Goal: Task Accomplishment & Management: Manage account settings

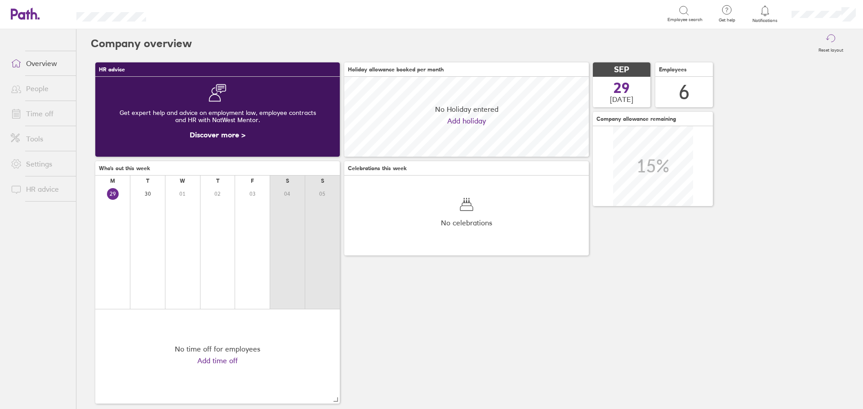
scroll to position [80, 245]
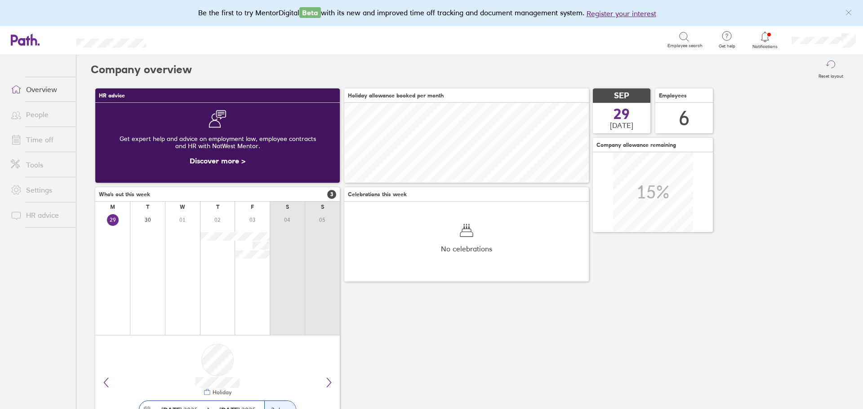
click at [760, 42] on icon at bounding box center [765, 36] width 11 height 11
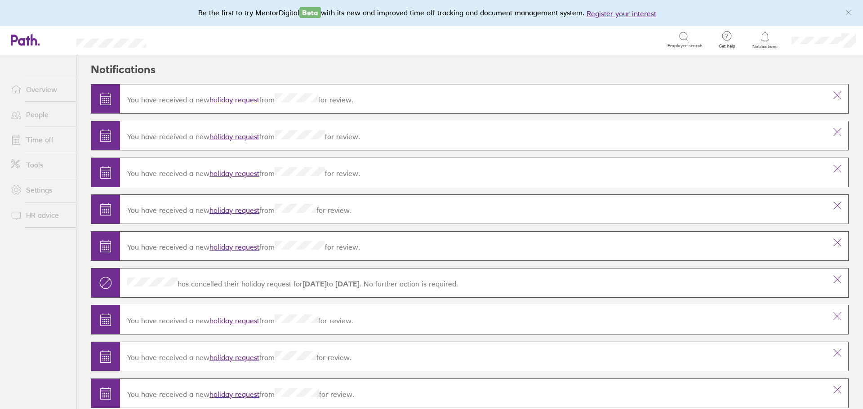
click at [228, 98] on link "holiday request" at bounding box center [234, 99] width 50 height 9
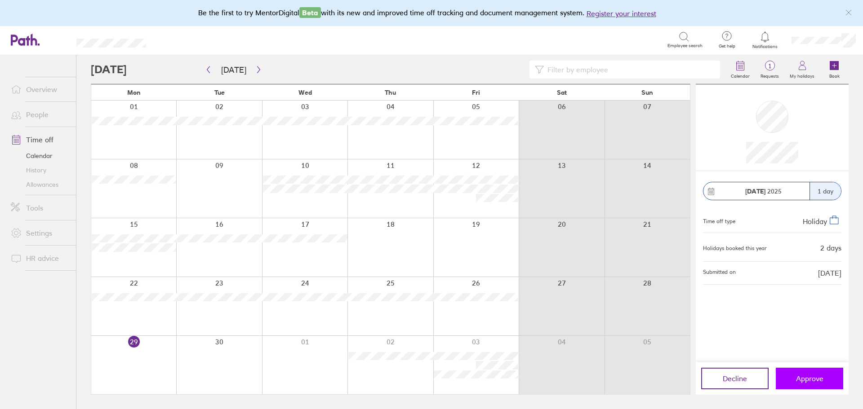
click at [813, 377] on span "Approve" at bounding box center [809, 379] width 27 height 8
